Goal: Information Seeking & Learning: Check status

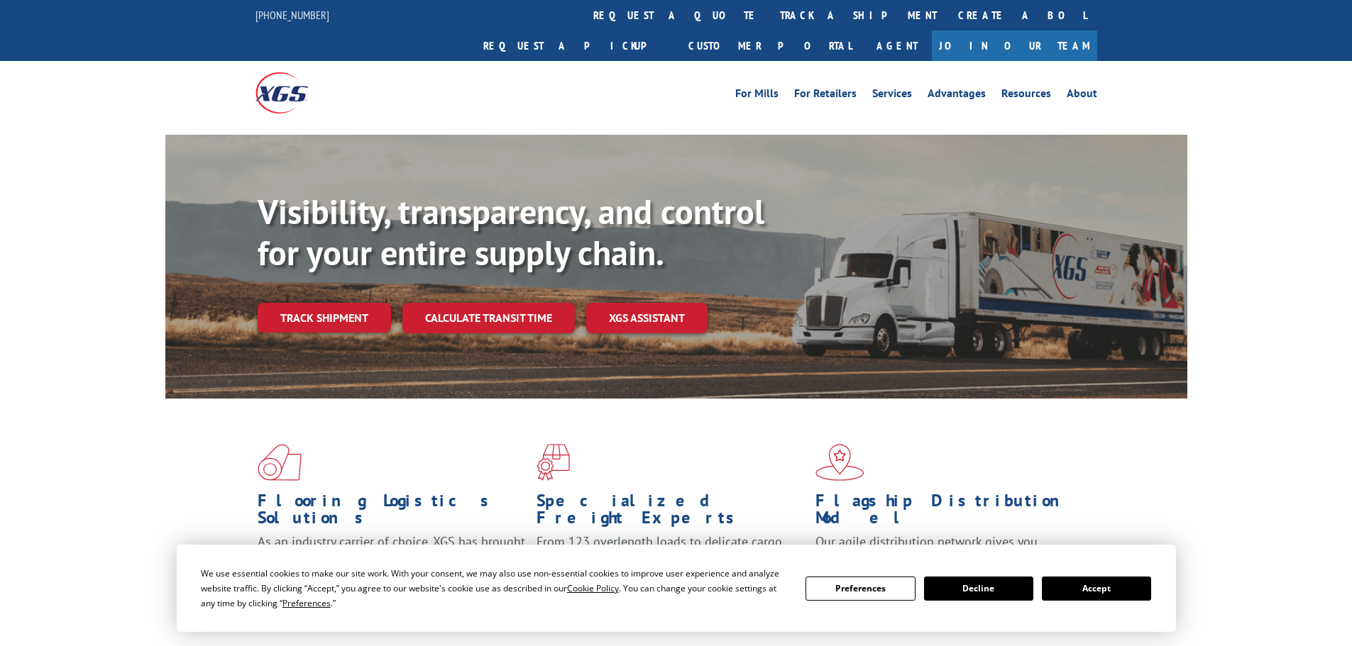
click at [1061, 587] on button "Accept" at bounding box center [1096, 589] width 109 height 24
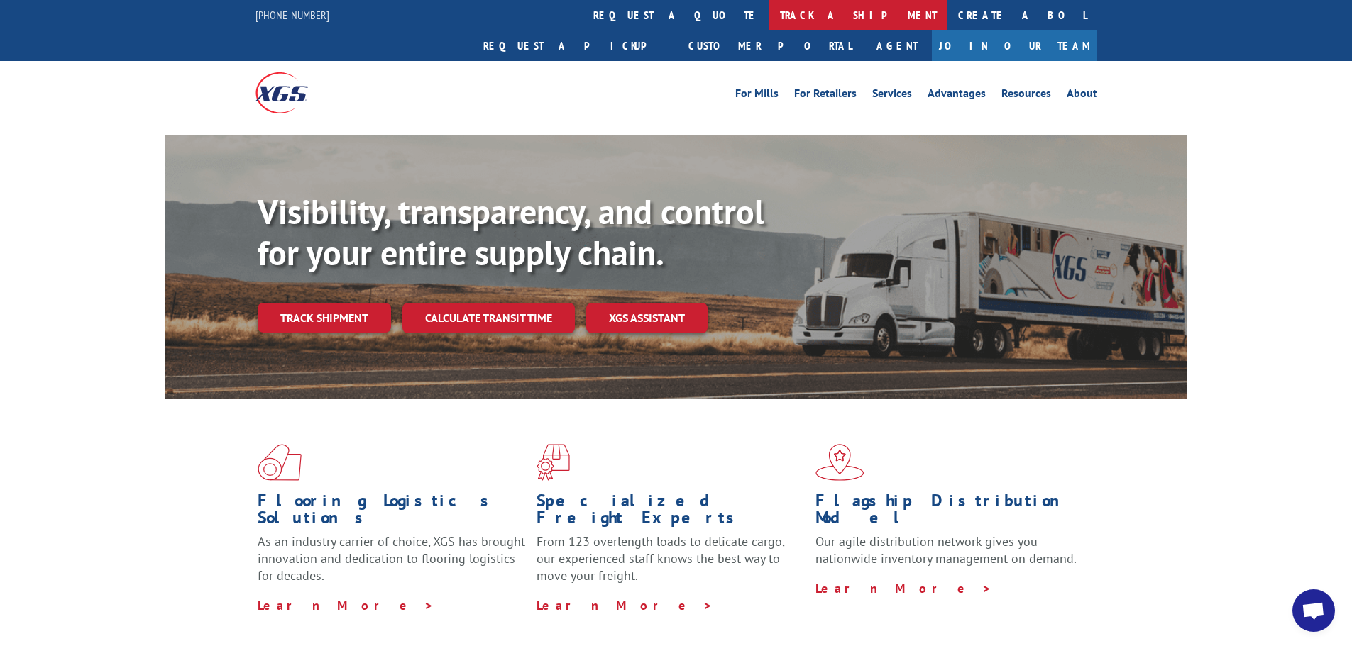
click at [769, 4] on link "track a shipment" at bounding box center [858, 15] width 178 height 31
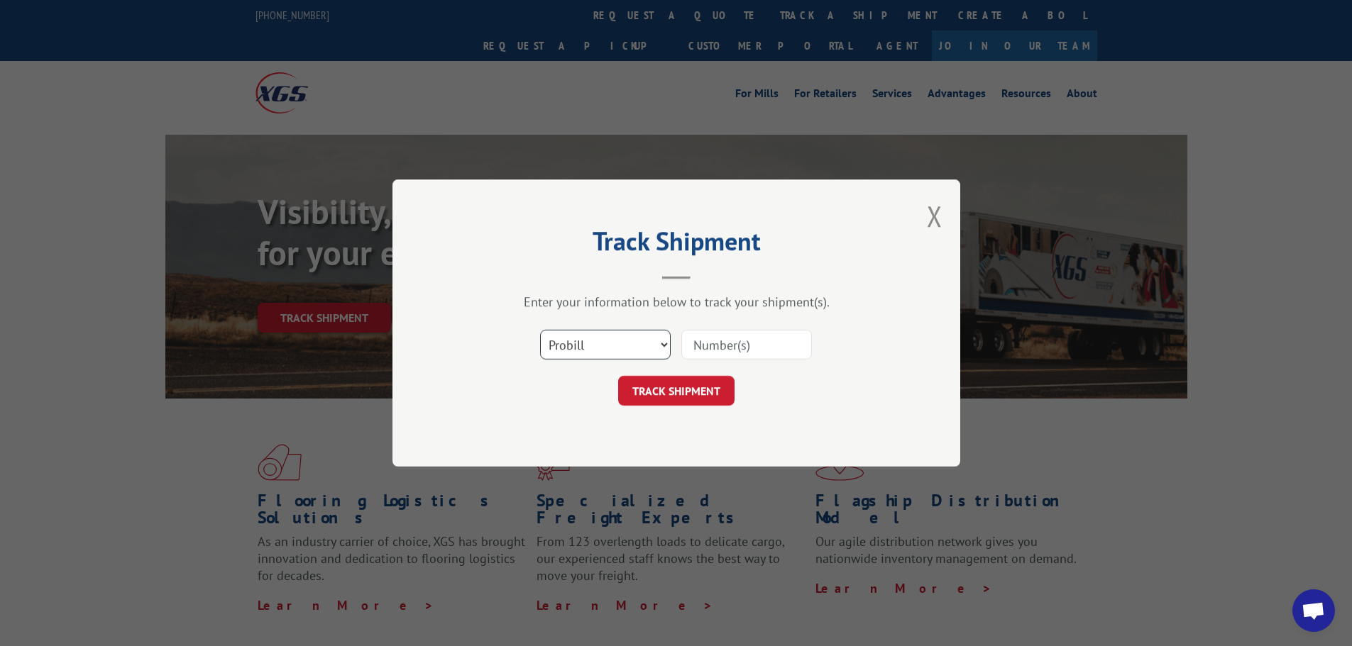
click at [592, 343] on select "Select category... Probill BOL PO" at bounding box center [605, 345] width 131 height 30
select select "bol"
click at [540, 330] on select "Select category... Probill BOL PO" at bounding box center [605, 345] width 131 height 30
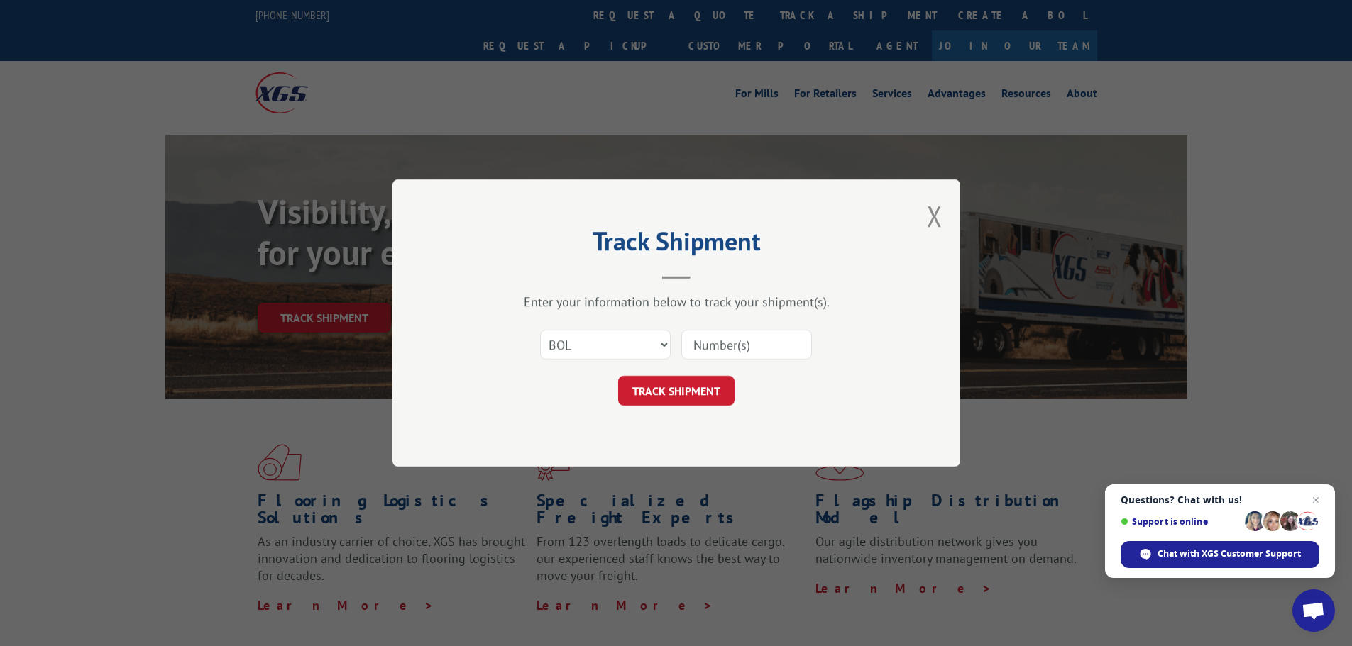
click at [713, 343] on input at bounding box center [746, 345] width 131 height 30
paste input "6010550"
type input "6010550"
click at [668, 390] on button "TRACK SHIPMENT" at bounding box center [676, 391] width 116 height 30
